Goal: Transaction & Acquisition: Purchase product/service

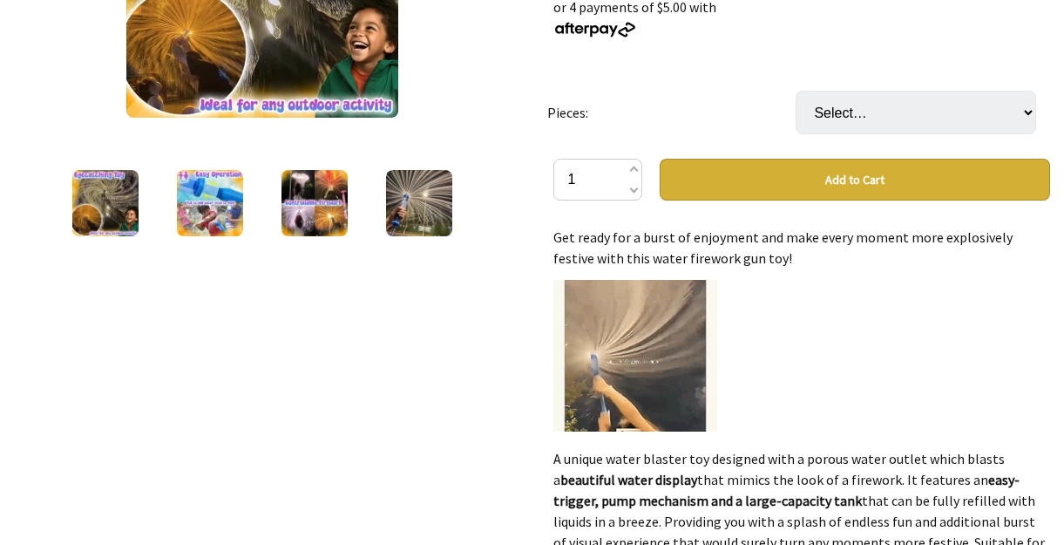
scroll to position [180, 0]
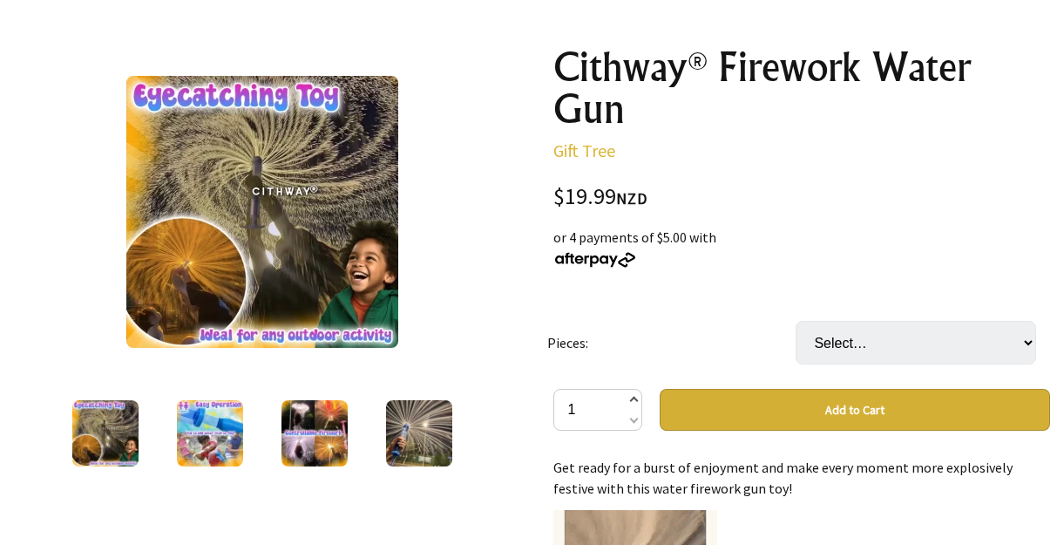
click at [636, 396] on span at bounding box center [633, 400] width 9 height 21
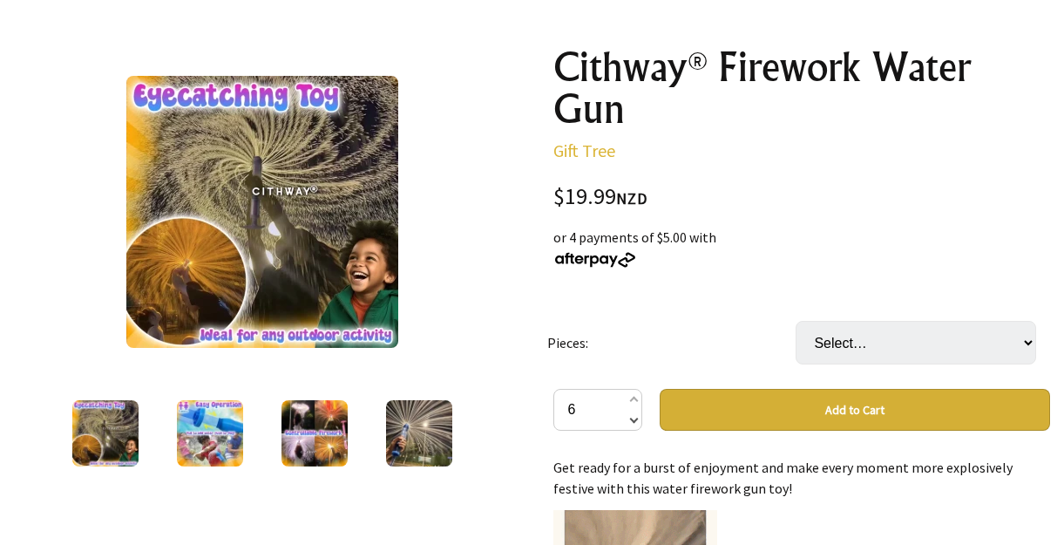
click at [633, 423] on span at bounding box center [633, 418] width 9 height 21
type input "5"
click at [805, 403] on button "Add to Cart" at bounding box center [855, 410] width 390 height 42
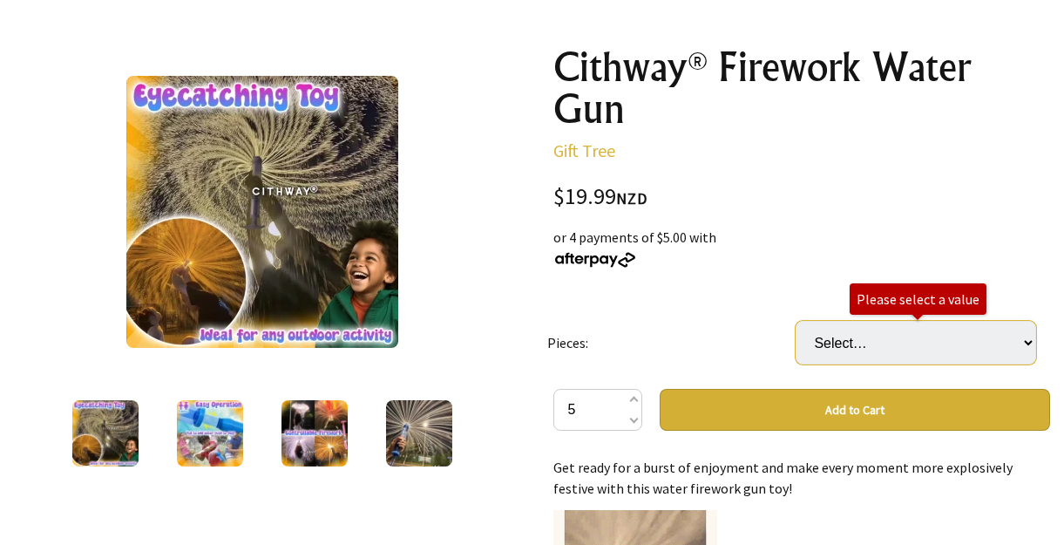
click at [1027, 338] on select "Select… 1 2 (+ $4.99) 4 (+ $6.99)" at bounding box center [915, 343] width 240 height 44
select select "4"
click at [795, 321] on select "Select… 1 2 (+ $4.99) 4 (+ $6.99)" at bounding box center [915, 343] width 240 height 44
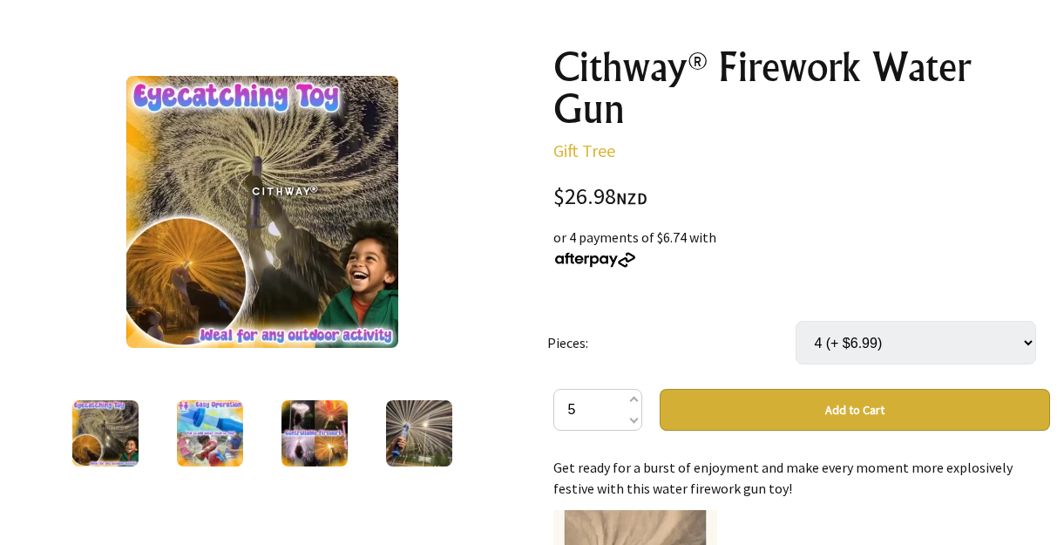
click at [877, 401] on button "Add to Cart" at bounding box center [855, 410] width 390 height 42
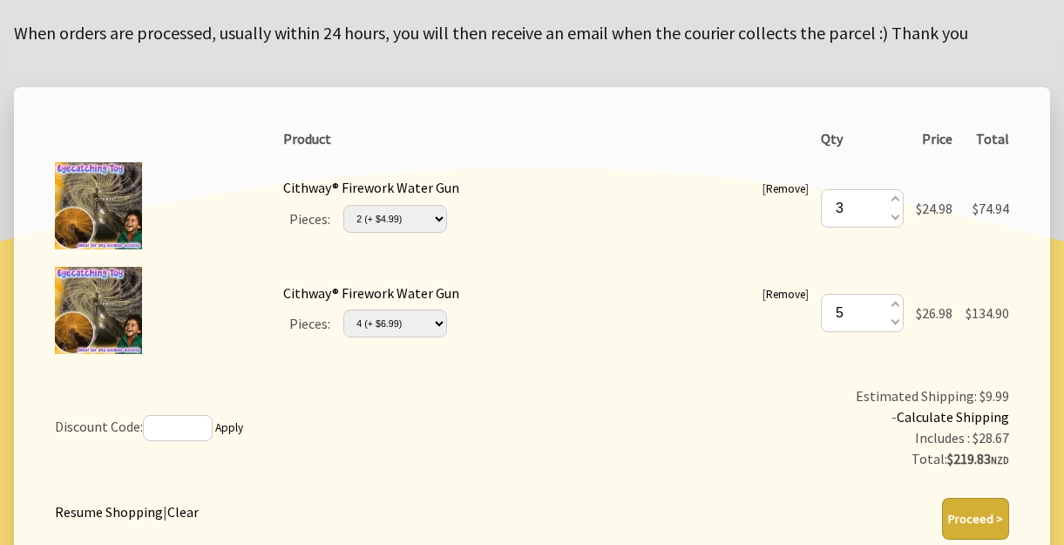
scroll to position [174, 0]
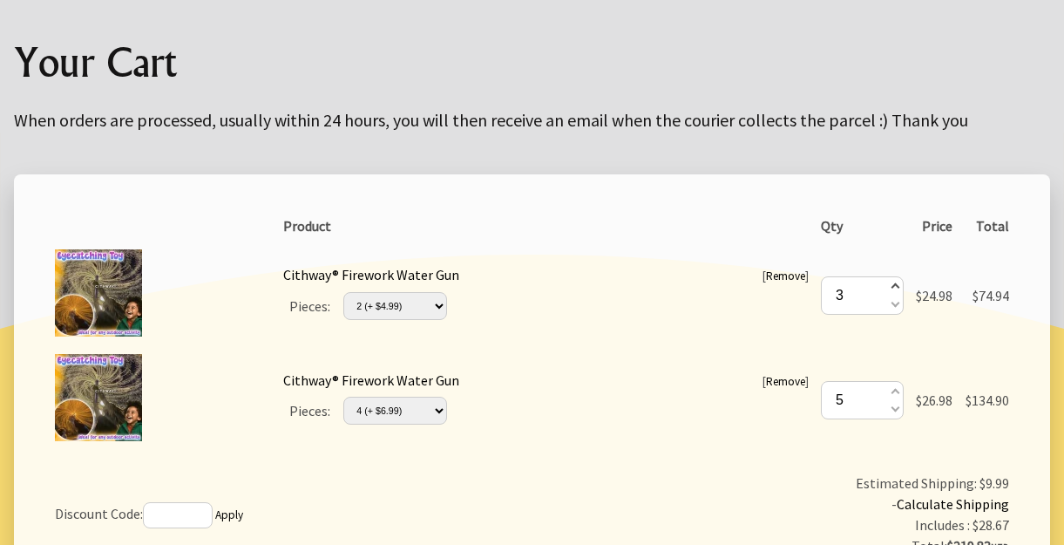
click at [892, 280] on span at bounding box center [894, 287] width 9 height 19
type input "4"
click at [892, 280] on span at bounding box center [894, 287] width 9 height 19
type input "6"
click at [890, 305] on span at bounding box center [894, 303] width 9 height 19
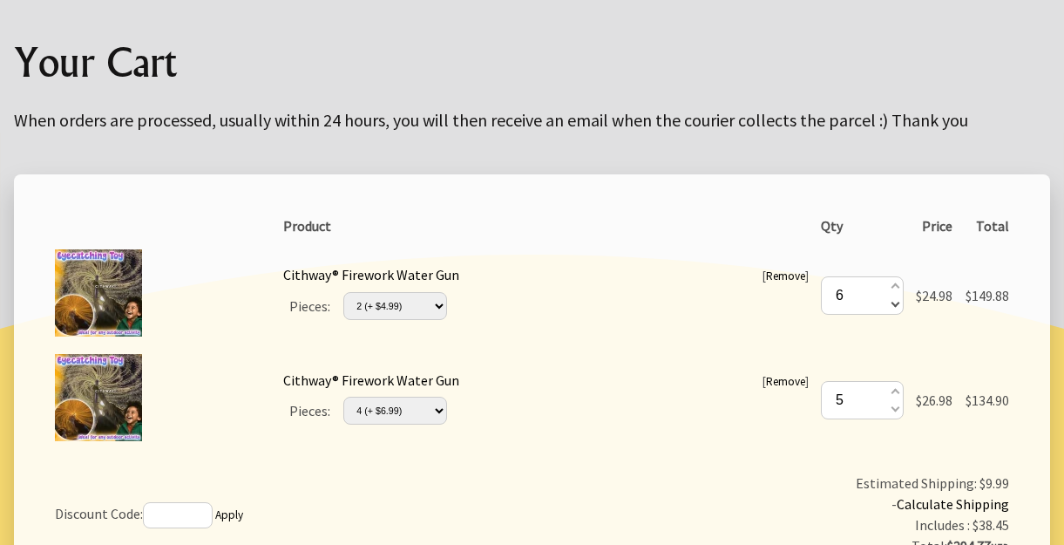
type input "5"
click at [781, 382] on link "Remove" at bounding box center [785, 381] width 39 height 15
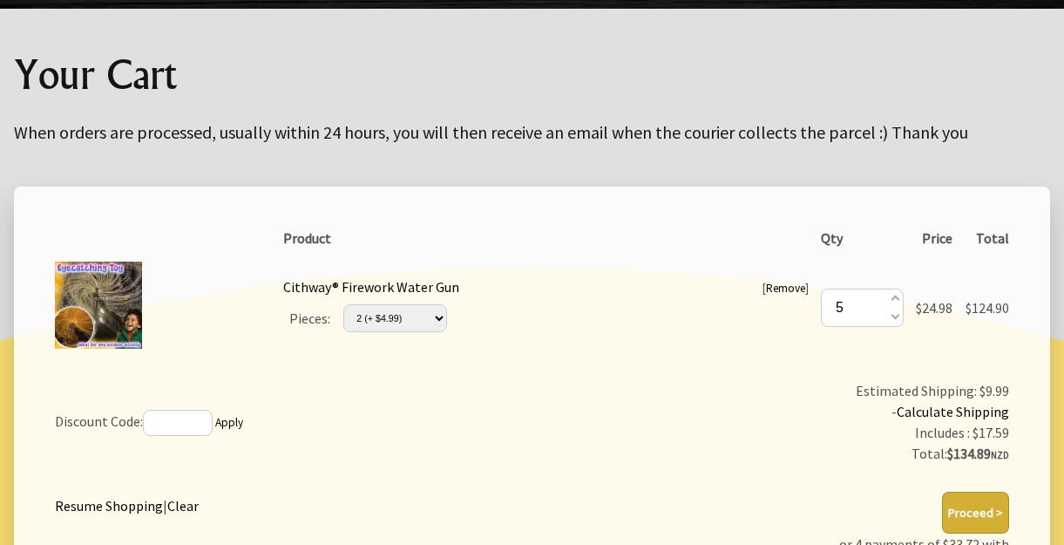
scroll to position [380, 0]
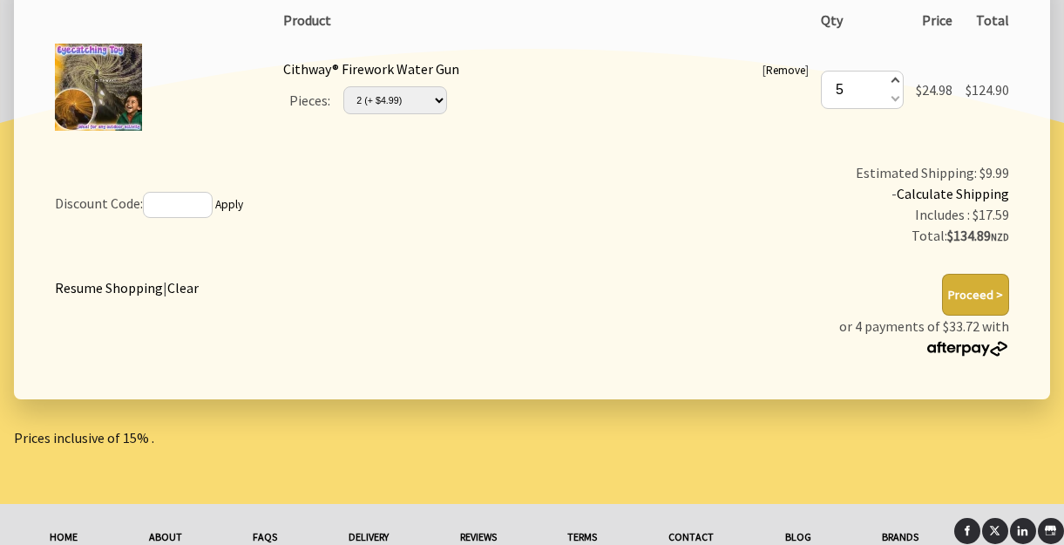
click at [895, 82] on span at bounding box center [894, 81] width 9 height 19
type input "6"
click at [443, 101] on select "Please Select… 1 2 (+ $4.99) 4 (+ $6.99)" at bounding box center [395, 100] width 104 height 28
select select "4"
click at [345, 86] on select "Please Select… 1 2 (+ $4.99) 4 (+ $6.99)" at bounding box center [395, 100] width 104 height 28
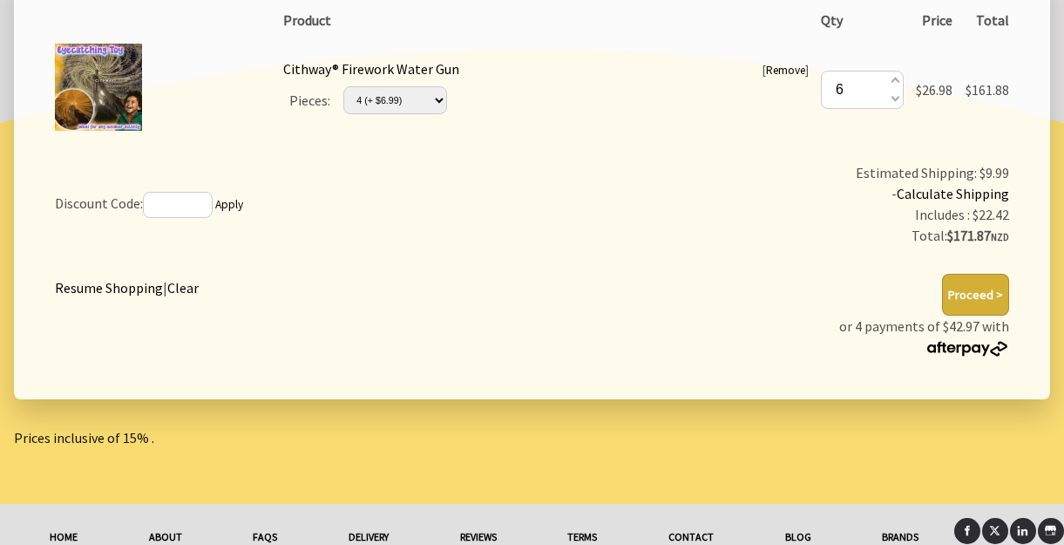
click at [443, 98] on select "Please Select… 1 2 (+ $4.99) 4 (+ $6.99)" at bounding box center [395, 100] width 104 height 28
select select "2"
click at [345, 86] on select "Please Select… 1 2 (+ $4.99) 4 (+ $6.99)" at bounding box center [395, 100] width 104 height 28
click at [438, 103] on select "Please Select… 1 2 (+ $4.99) 4 (+ $6.99)" at bounding box center [395, 100] width 104 height 28
select select "4"
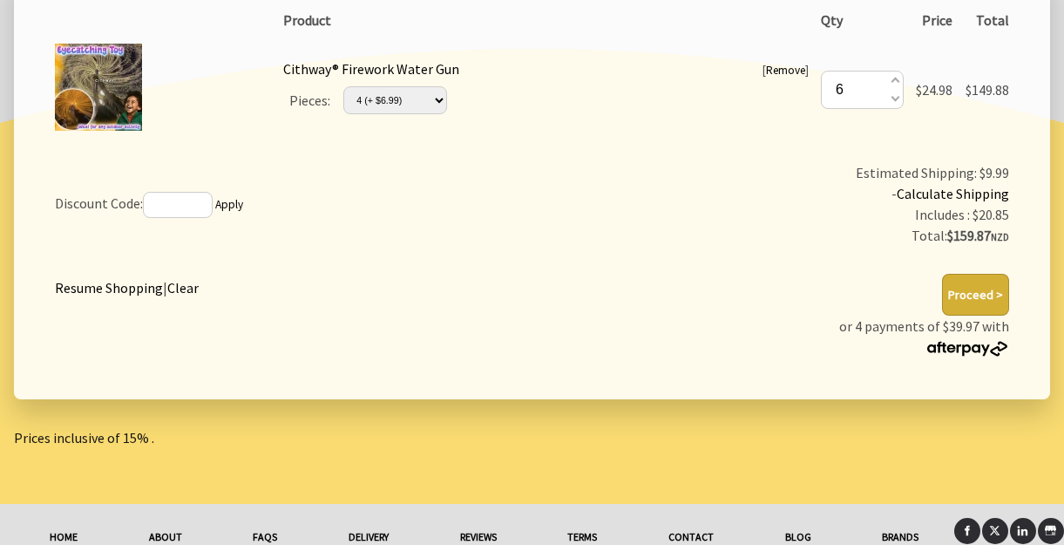
click at [345, 86] on select "Please Select… 1 2 (+ $4.99) 4 (+ $6.99)" at bounding box center [395, 100] width 104 height 28
click at [446, 94] on select "Please Select… 1 2 (+ $4.99) 4 (+ $6.99)" at bounding box center [395, 100] width 104 height 28
select select "2"
click at [345, 86] on select "Please Select… 1 2 (+ $4.99) 4 (+ $6.99)" at bounding box center [395, 100] width 104 height 28
click at [438, 105] on select "Please Select… 1 2 (+ $4.99) 4 (+ $6.99)" at bounding box center [395, 100] width 104 height 28
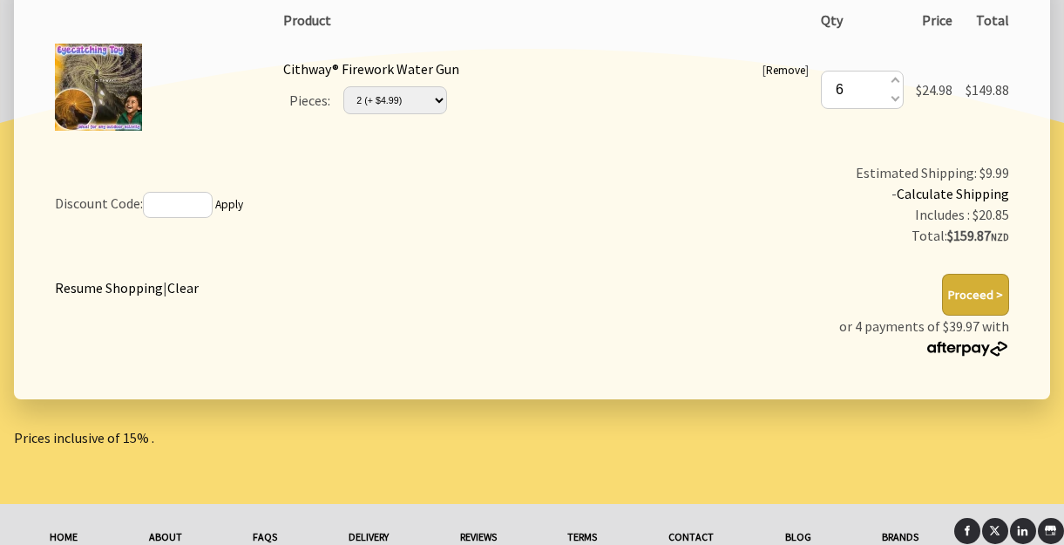
select select "4"
click at [345, 86] on select "Please Select… 1 2 (+ $4.99) 4 (+ $6.99)" at bounding box center [395, 100] width 104 height 28
click at [439, 93] on select "Please Select… 1 2 (+ $4.99) 4 (+ $6.99)" at bounding box center [395, 100] width 104 height 28
select select "2"
click at [345, 86] on select "Please Select… 1 2 (+ $4.99) 4 (+ $6.99)" at bounding box center [395, 100] width 104 height 28
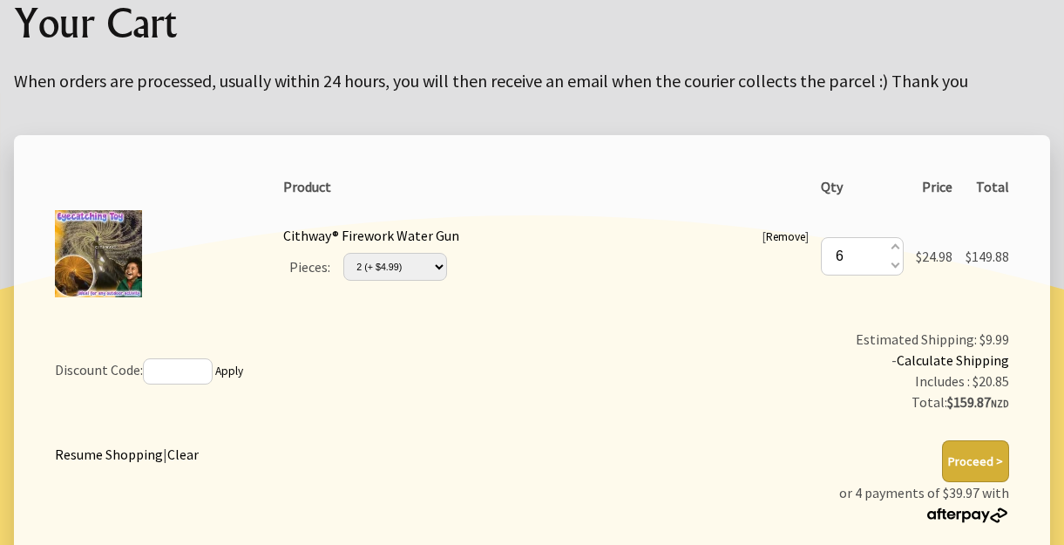
scroll to position [261, 0]
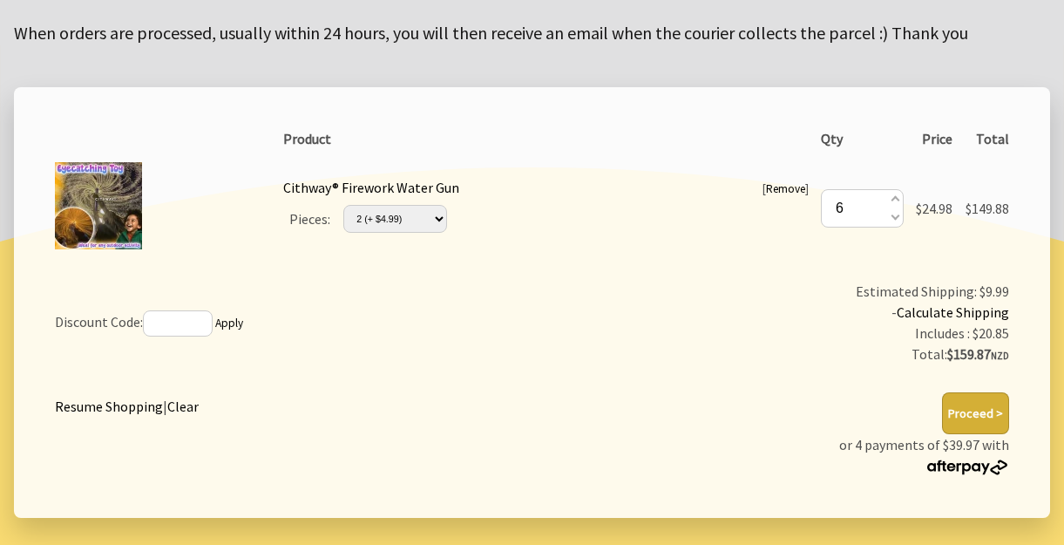
click at [443, 210] on select "Please Select… 1 2 (+ $4.99) 4 (+ $6.99)" at bounding box center [395, 219] width 104 height 28
select select "1"
click at [345, 205] on select "Please Select… 1 2 (+ $4.99) 4 (+ $6.99)" at bounding box center [395, 219] width 104 height 28
click at [893, 221] on span at bounding box center [894, 215] width 9 height 19
type input "5"
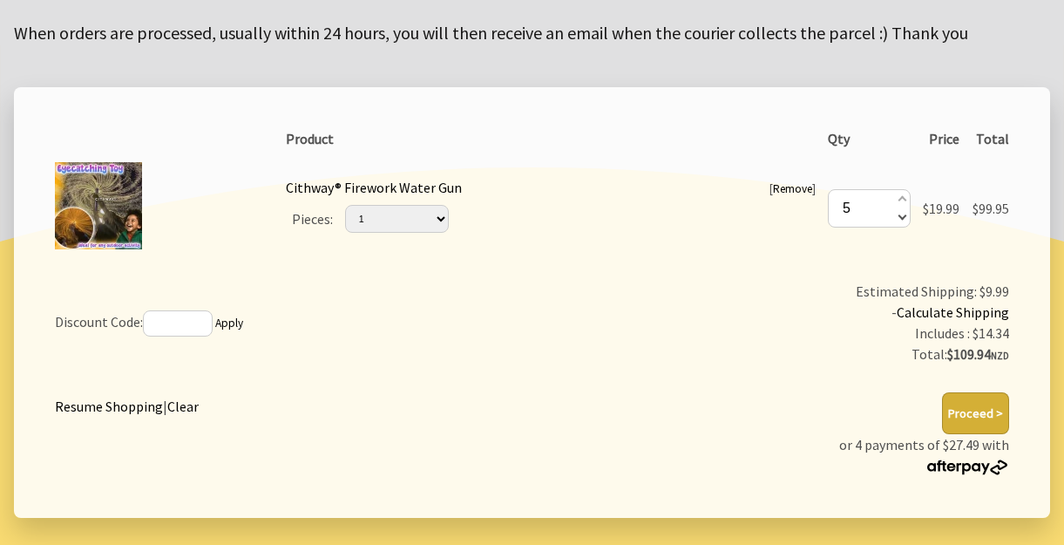
click at [897, 213] on span at bounding box center [901, 215] width 9 height 19
type input "4"
click at [897, 213] on span at bounding box center [901, 215] width 9 height 19
type input "3"
click at [897, 213] on span at bounding box center [901, 215] width 9 height 19
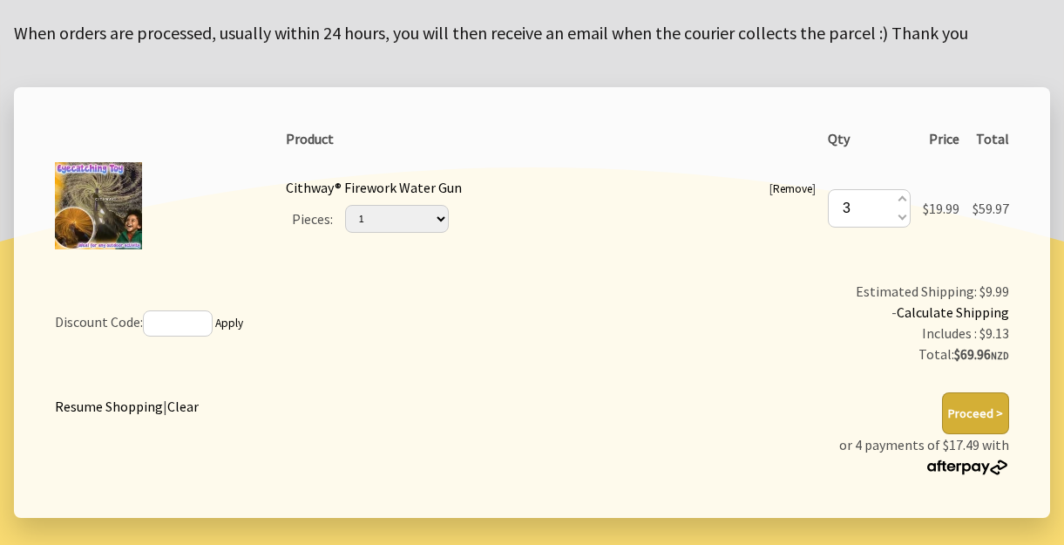
type input "2"
click at [897, 213] on span at bounding box center [901, 215] width 9 height 19
type input "1"
click at [897, 195] on span at bounding box center [901, 200] width 9 height 19
type input "2"
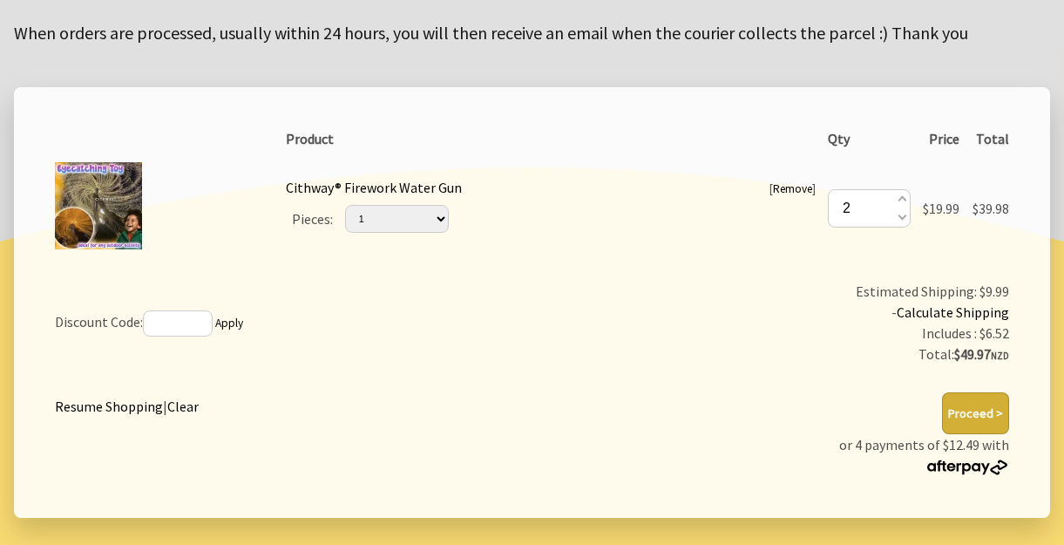
click at [897, 195] on span at bounding box center [901, 200] width 9 height 19
type input "3"
click at [897, 195] on span at bounding box center [901, 200] width 9 height 19
type input "4"
click at [897, 195] on span at bounding box center [901, 200] width 9 height 19
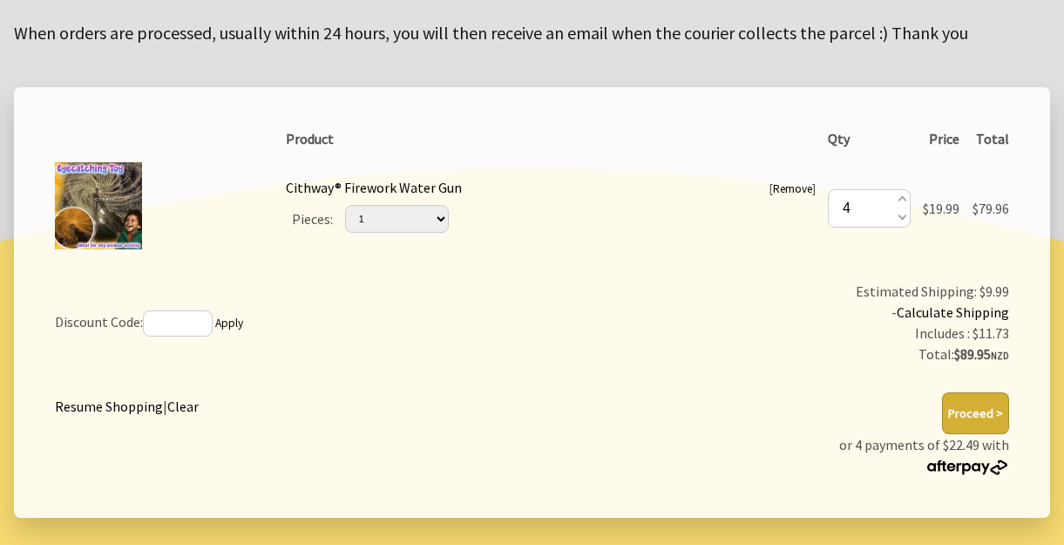
type input "5"
click at [897, 195] on span at bounding box center [901, 200] width 9 height 19
type input "6"
click at [441, 214] on select "Please Select… 1 2 (+ $4.99) 4 (+ $6.99)" at bounding box center [395, 219] width 104 height 28
select select "2"
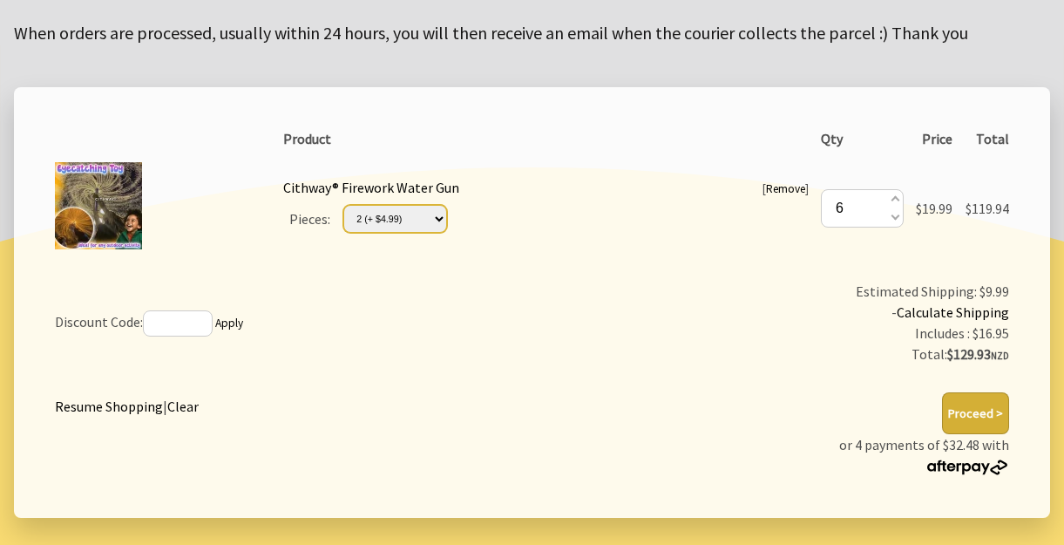
click at [345, 205] on select "Please Select… 1 2 (+ $4.99) 4 (+ $6.99)" at bounding box center [395, 219] width 104 height 28
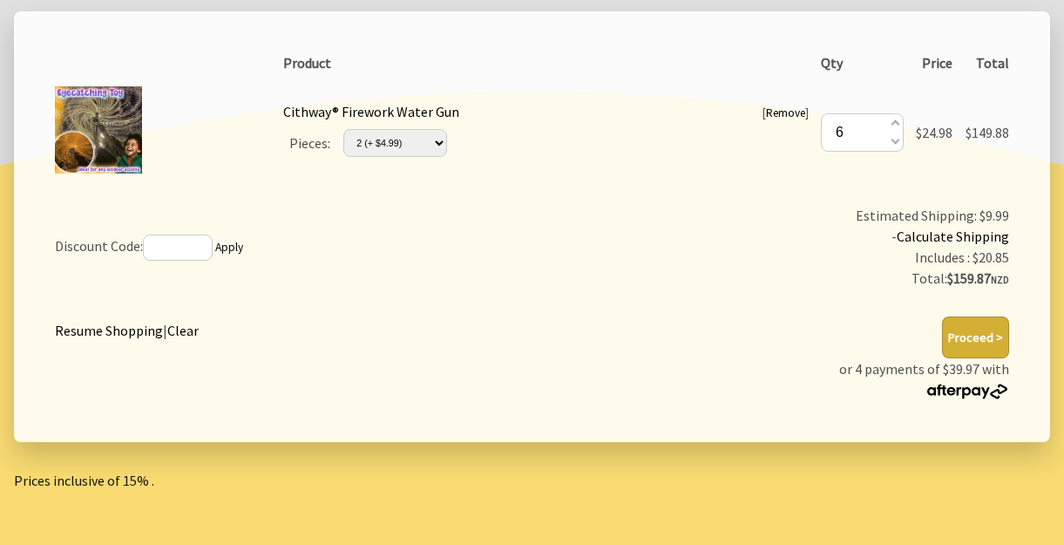
scroll to position [467, 0]
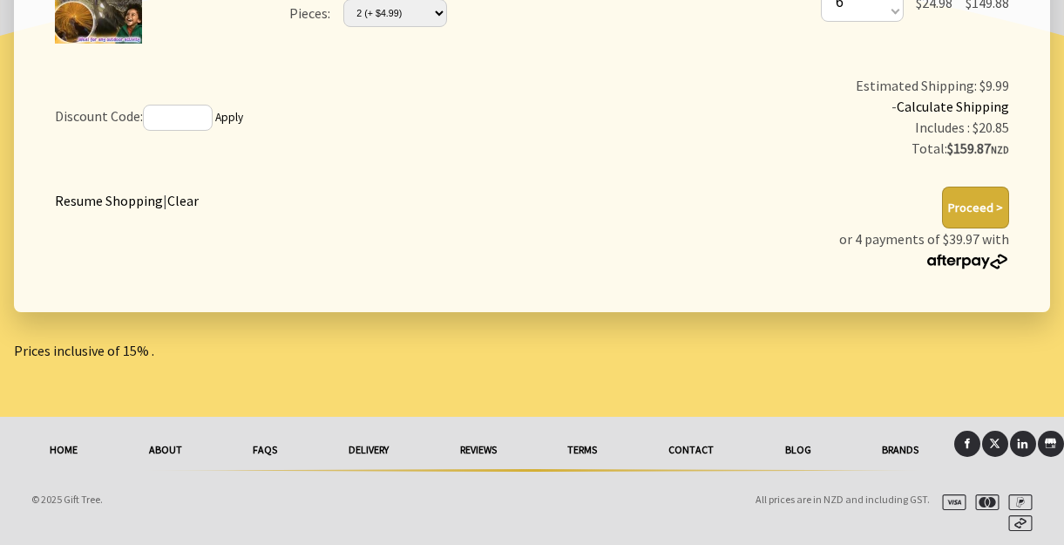
click at [975, 206] on button "Proceed >" at bounding box center [975, 207] width 67 height 42
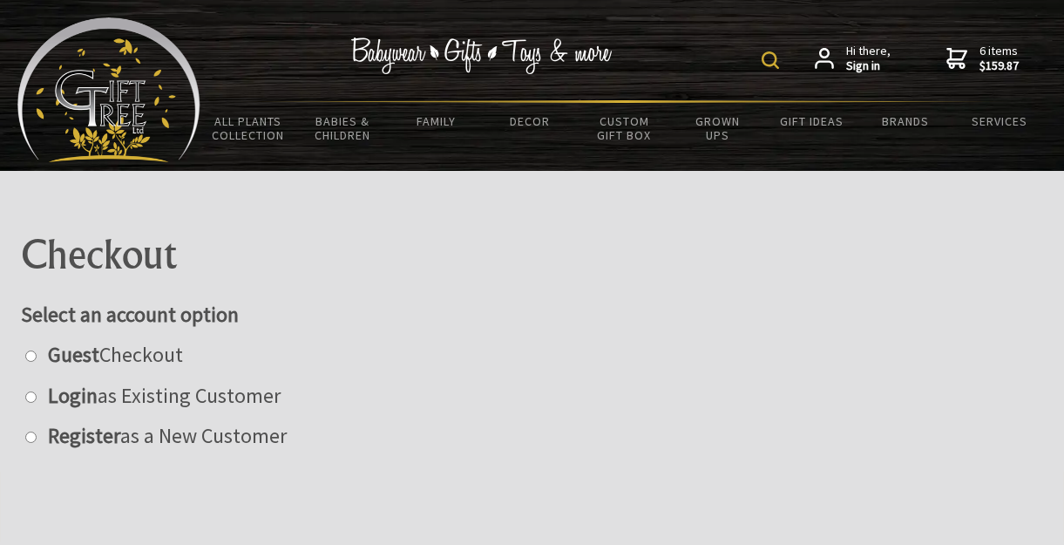
click at [118, 348] on label "Guest Checkout" at bounding box center [111, 354] width 144 height 27
click at [37, 350] on input "radio" at bounding box center [30, 355] width 11 height 11
radio input "true"
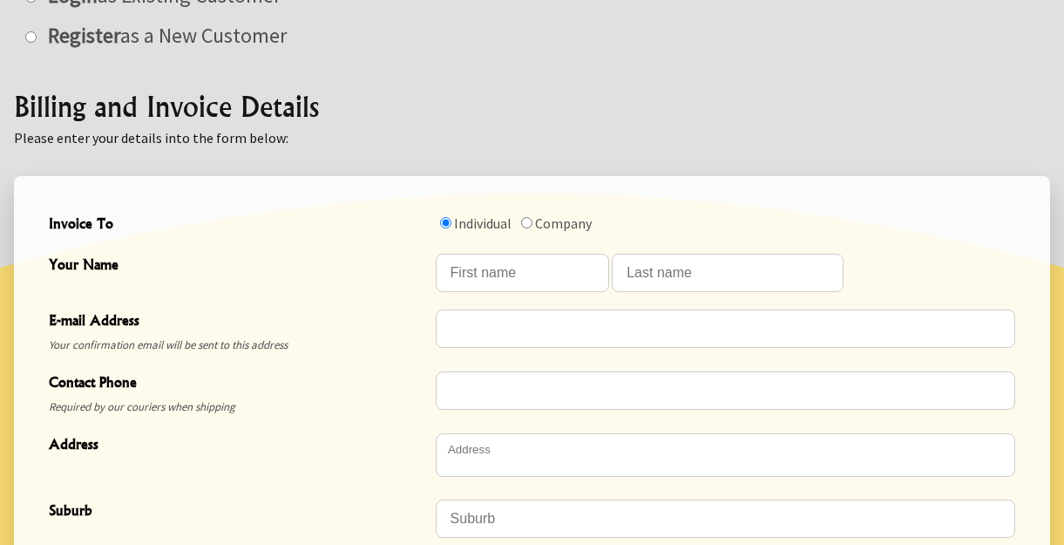
scroll to position [436, 0]
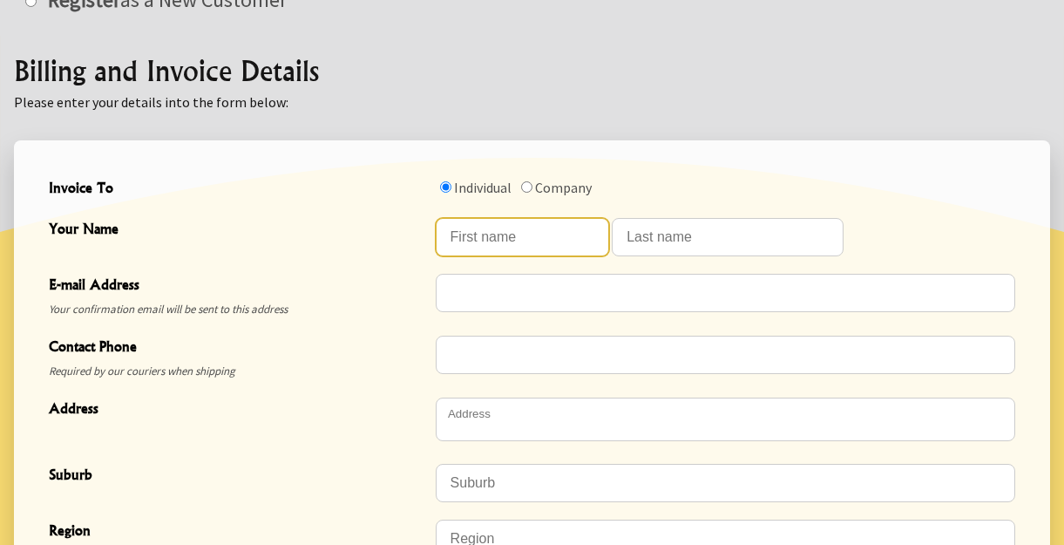
click at [548, 248] on input "Your Name" at bounding box center [523, 237] width 174 height 38
type input "Linda"
type input "Nicholls"
type input "[EMAIL_ADDRESS][DOMAIN_NAME]"
type input "0276124061"
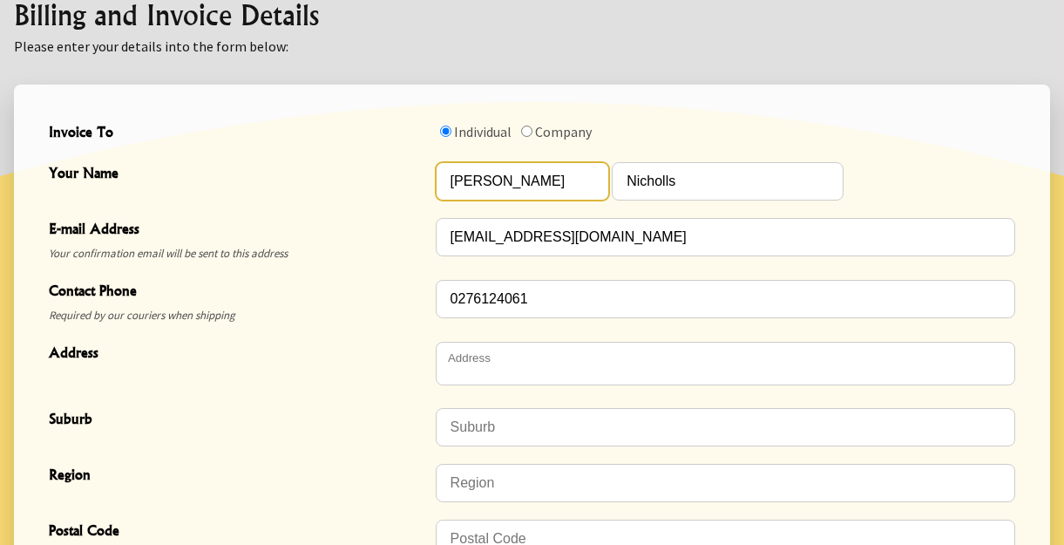
scroll to position [523, 0]
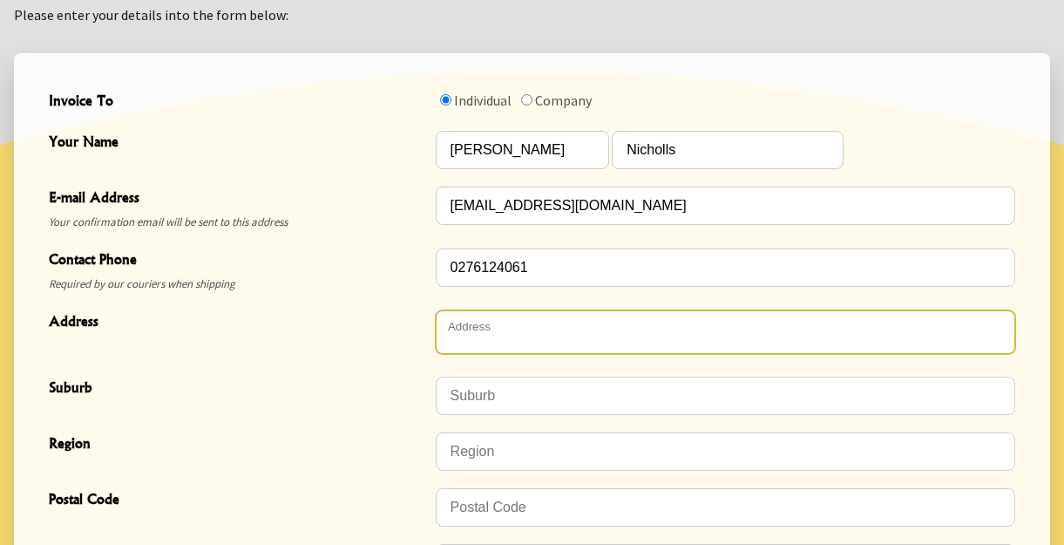
click at [527, 328] on textarea "Address" at bounding box center [725, 332] width 579 height 44
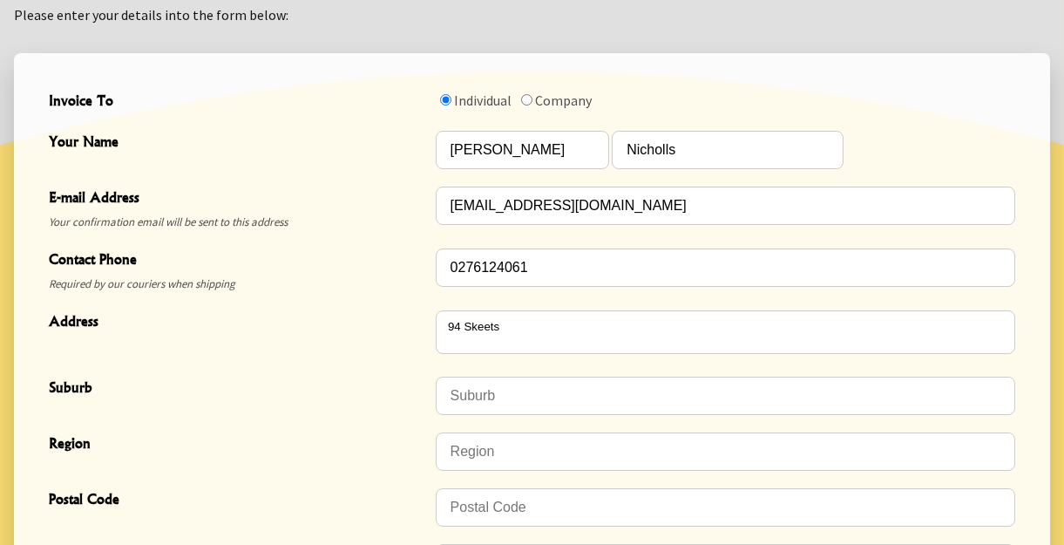
type textarea "[STREET_ADDRESS]"
type input "Upper Plain"
type input "Masterton"
type input "5888"
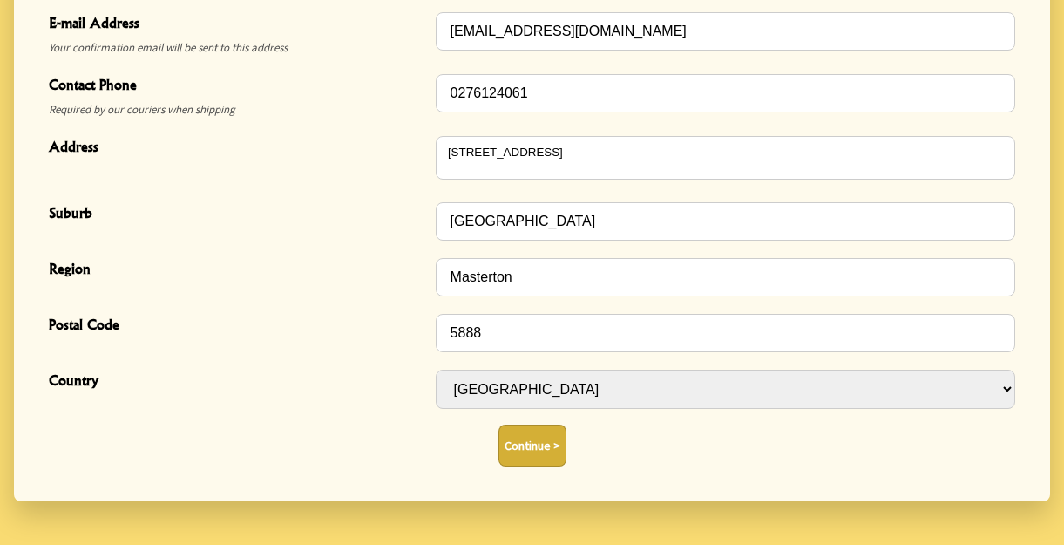
scroll to position [784, 0]
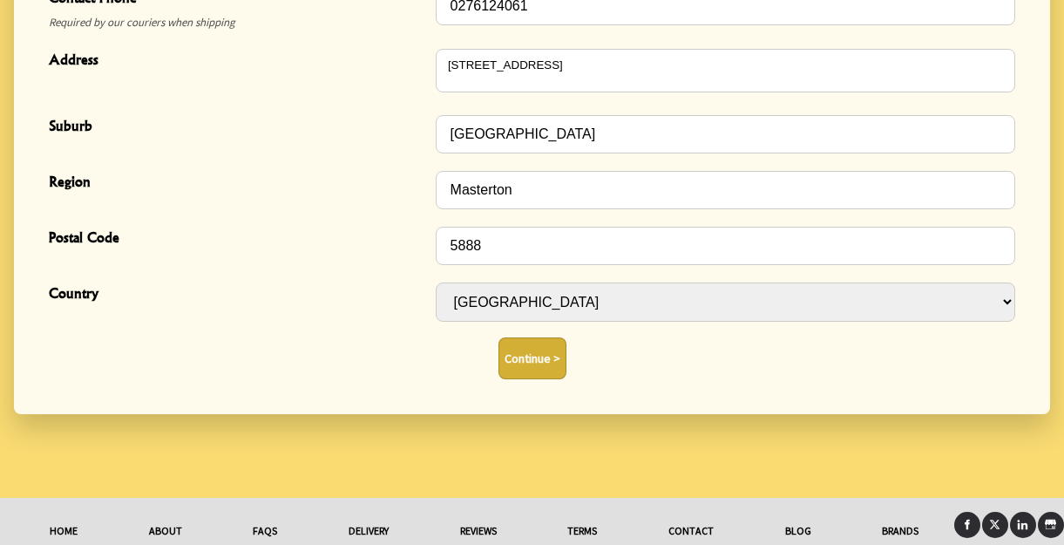
click at [517, 360] on button "Continue >" at bounding box center [532, 358] width 68 height 42
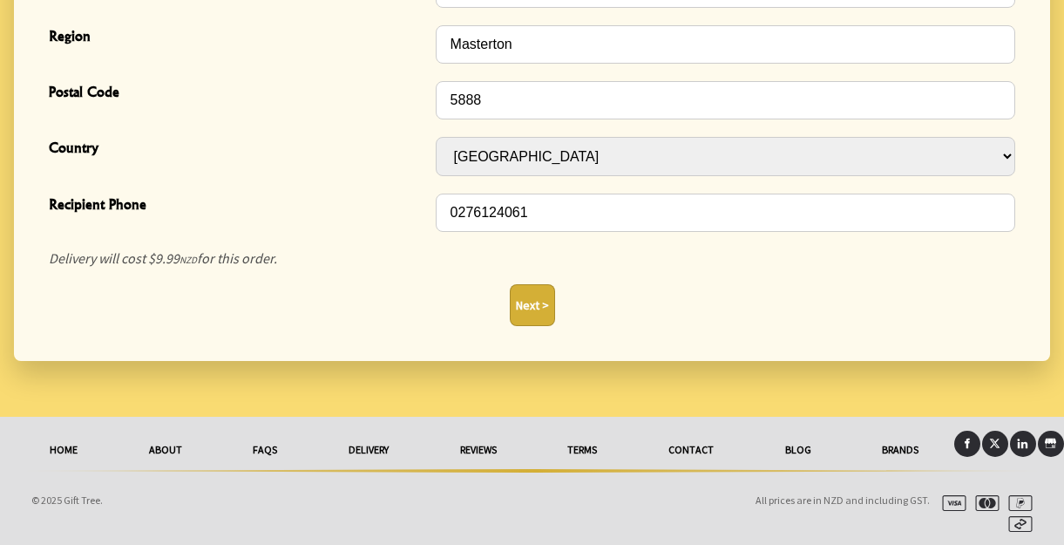
scroll to position [779, 0]
click at [529, 299] on button "Next >" at bounding box center [532, 304] width 45 height 42
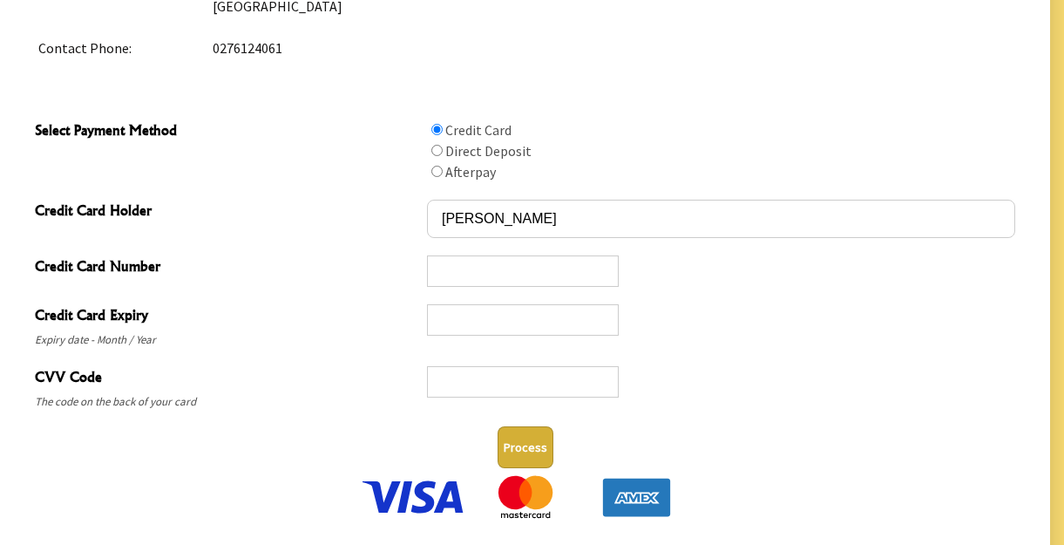
scroll to position [855, 0]
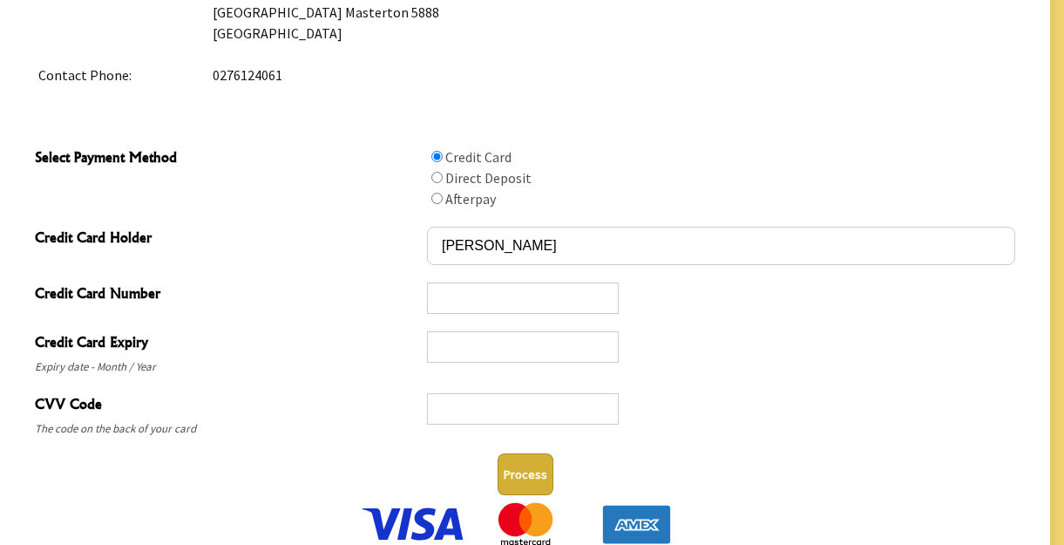
click at [437, 176] on input "Select Payment Method" at bounding box center [436, 177] width 11 height 11
radio input "true"
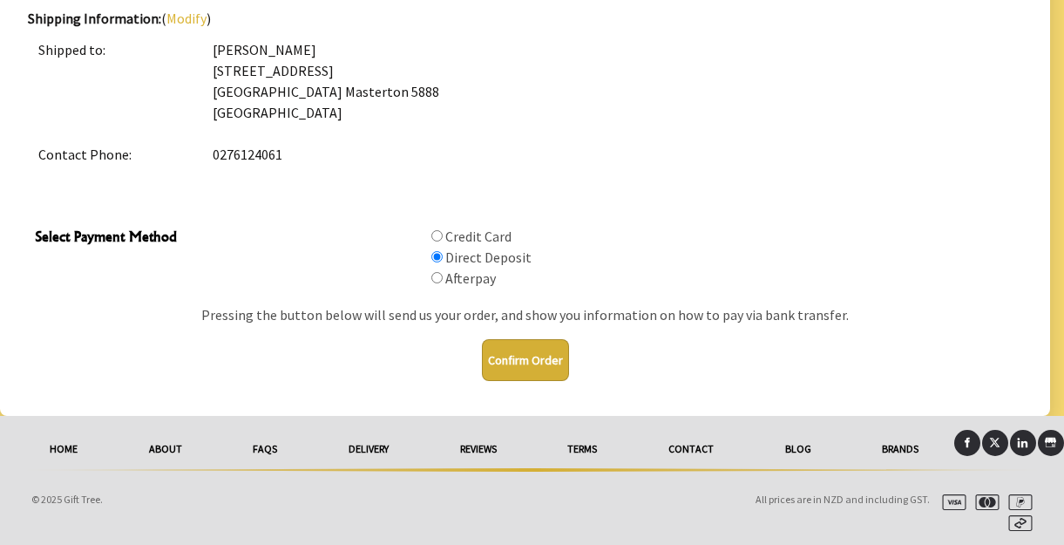
click at [439, 231] on input "Select Payment Method" at bounding box center [436, 235] width 11 height 11
radio input "true"
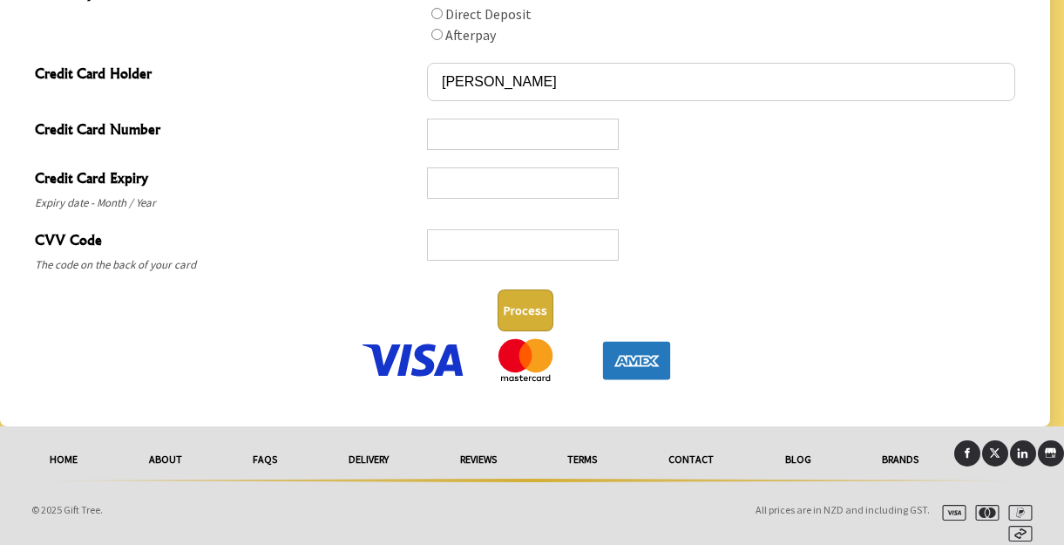
scroll to position [1029, 0]
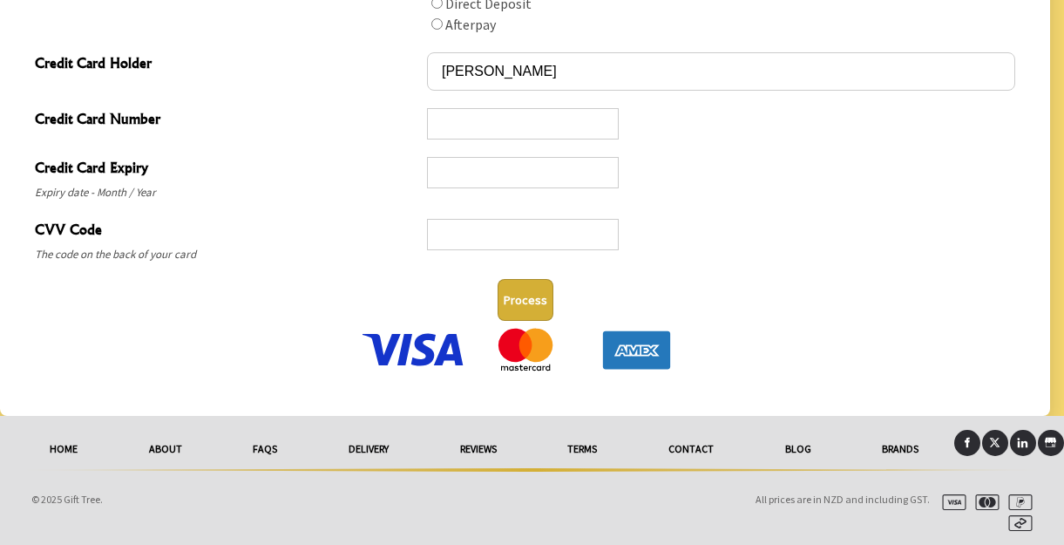
click at [525, 290] on button "Process" at bounding box center [526, 300] width 56 height 42
